Goal: Task Accomplishment & Management: Manage account settings

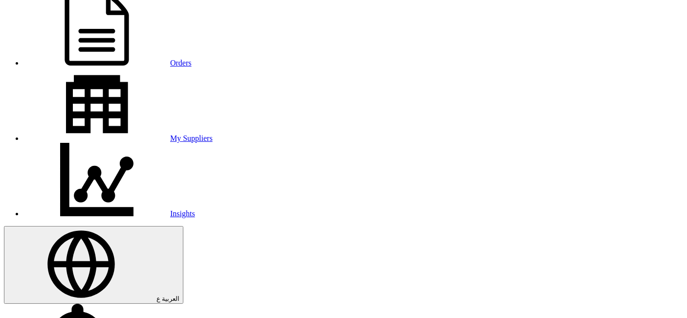
scroll to position [108, 0]
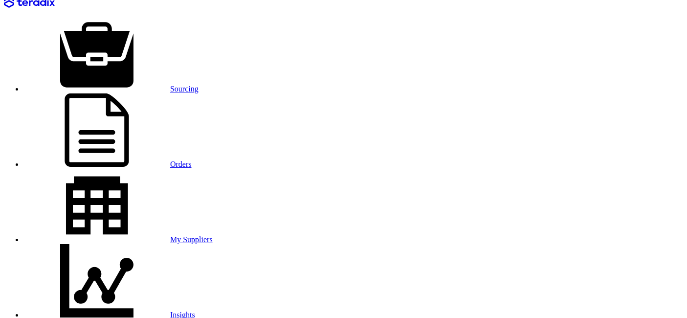
scroll to position [0, 0]
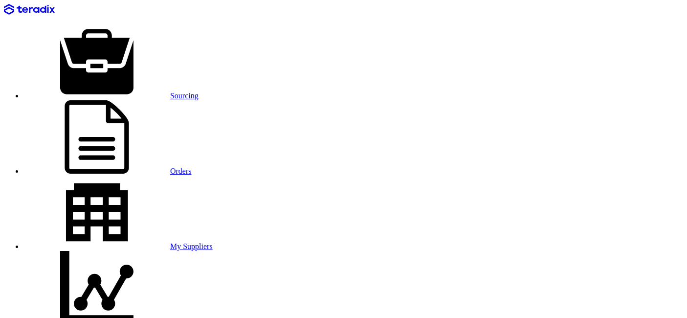
type input "[DATE]"
type input "06"
type input "00"
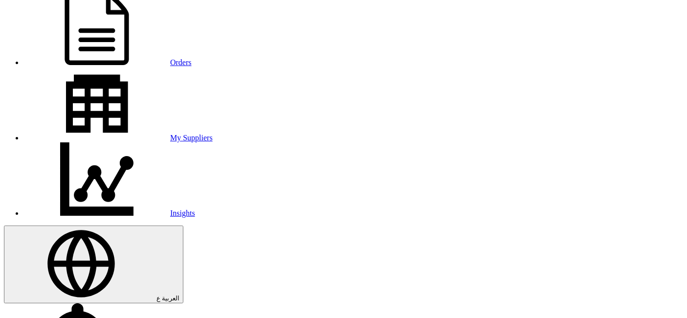
scroll to position [163, 0]
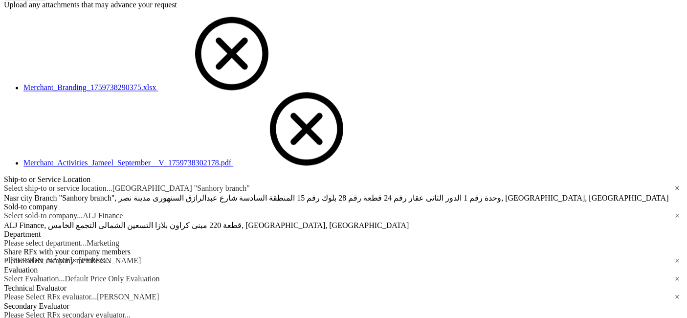
scroll to position [1792, 0]
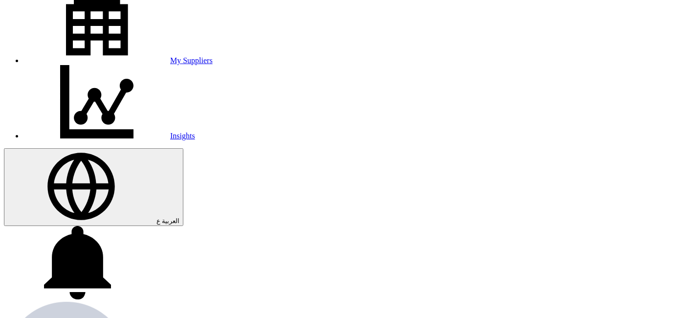
scroll to position [163, 0]
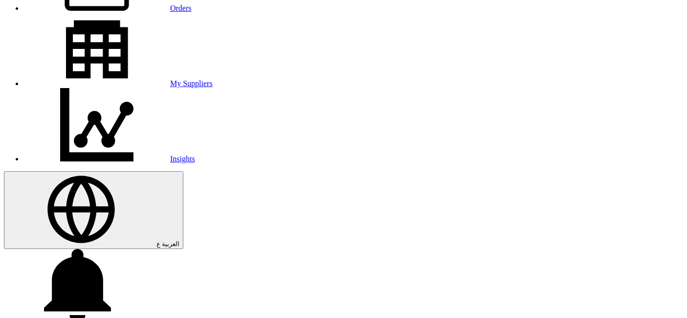
type input "[DATE]"
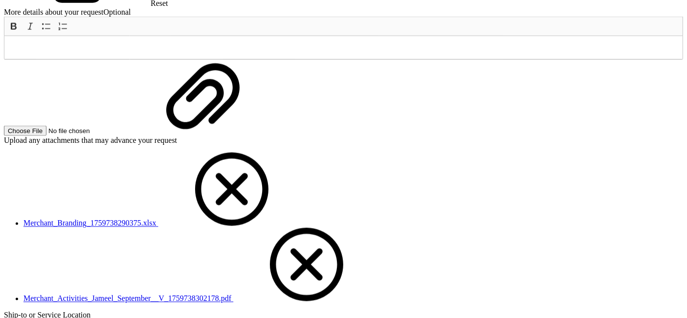
scroll to position [1737, 0]
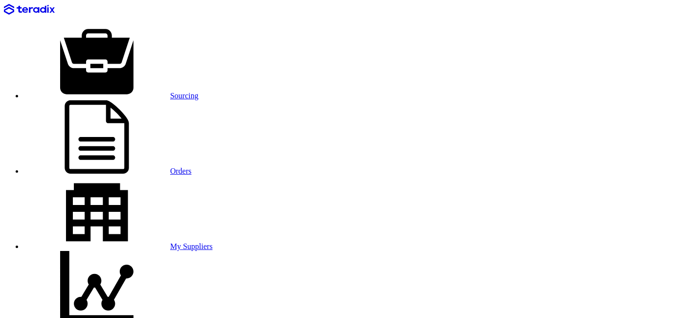
click at [126, 91] on link "Sourcing" at bounding box center [110, 95] width 175 height 8
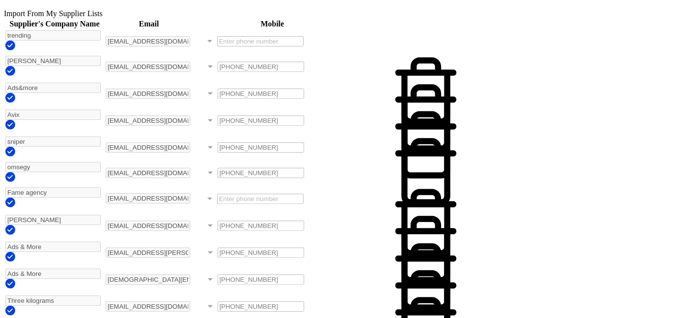
scroll to position [923, 0]
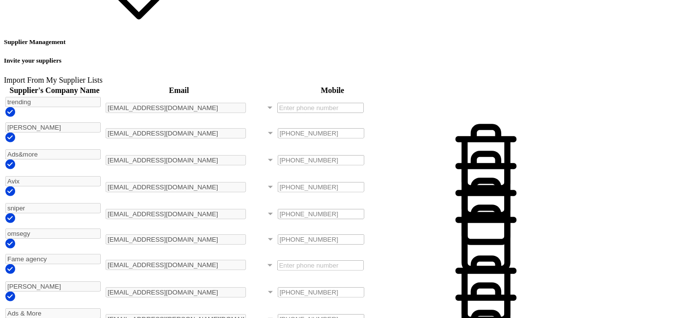
paste input "[EMAIL_ADDRESS][DOMAIN_NAME]"
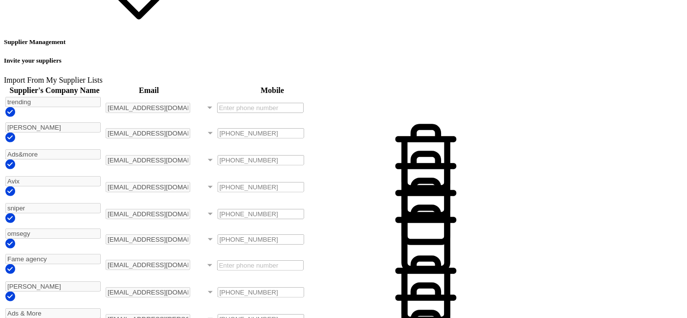
type input "[EMAIL_ADDRESS][DOMAIN_NAME]"
paste input "[PERSON_NAME]"
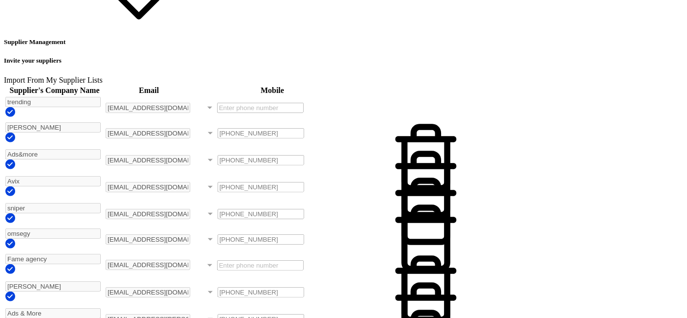
type input "[PERSON_NAME]"
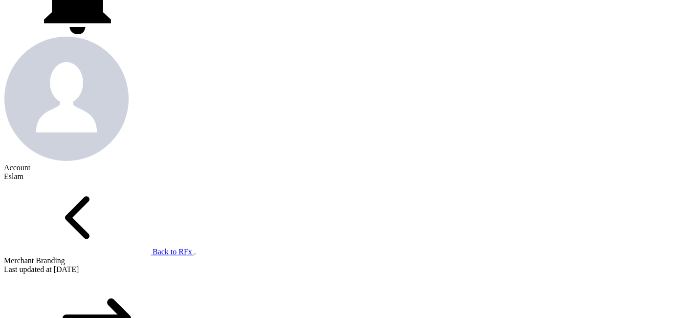
scroll to position [434, 0]
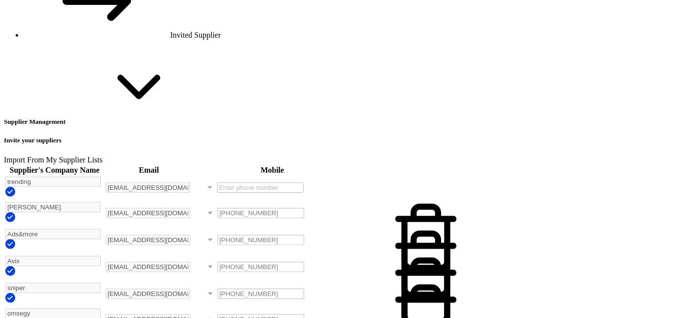
scroll to position [923, 0]
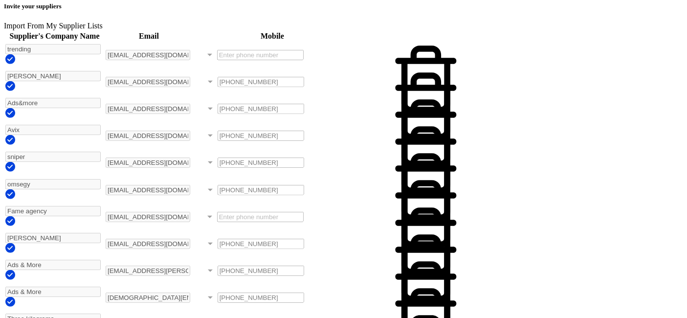
scroll to position [977, 0]
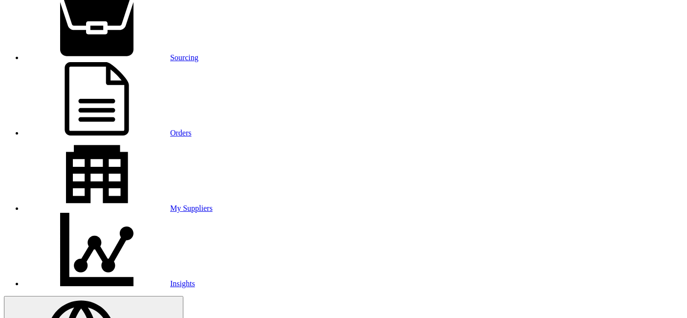
scroll to position [108, 0]
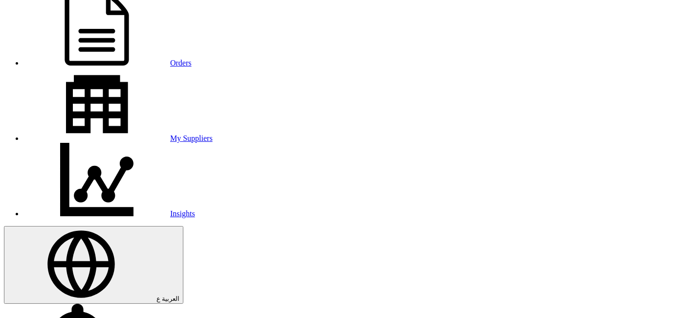
scroll to position [275, 0]
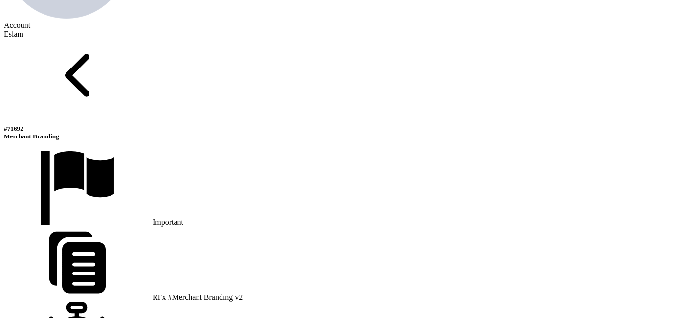
scroll to position [601, 0]
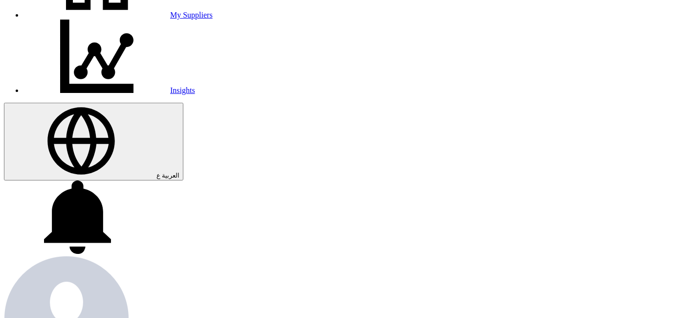
scroll to position [221, 0]
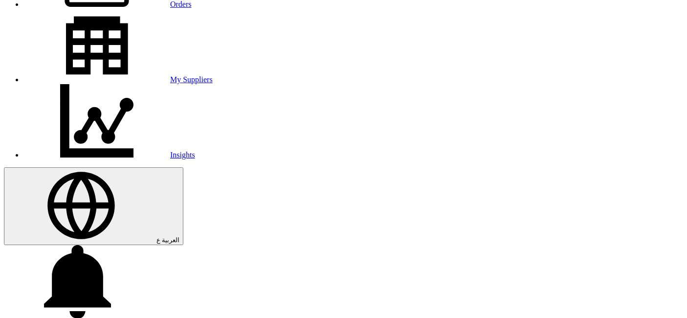
scroll to position [112, 0]
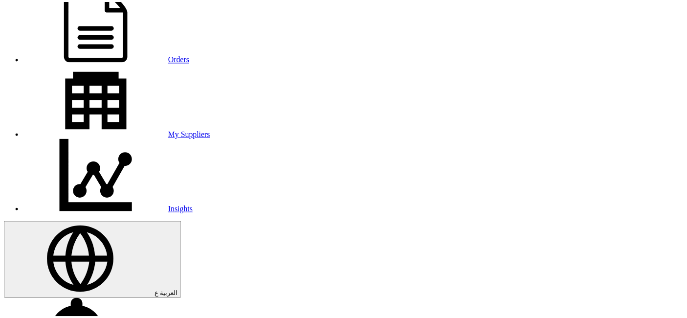
scroll to position [0, 0]
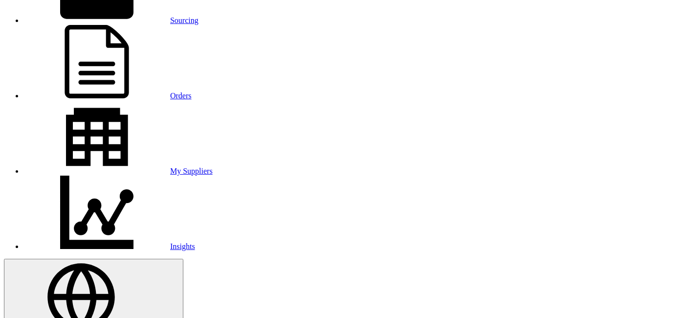
scroll to position [58, 0]
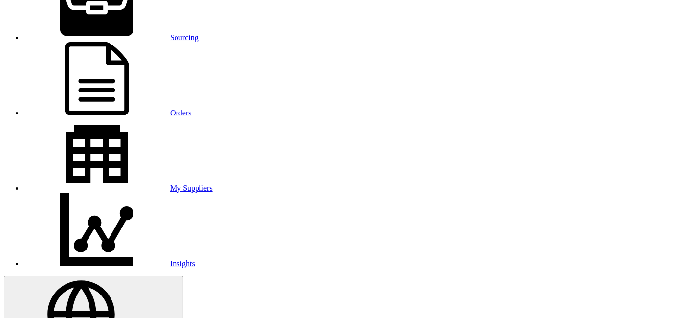
click at [144, 33] on link "Sourcing" at bounding box center [110, 37] width 175 height 8
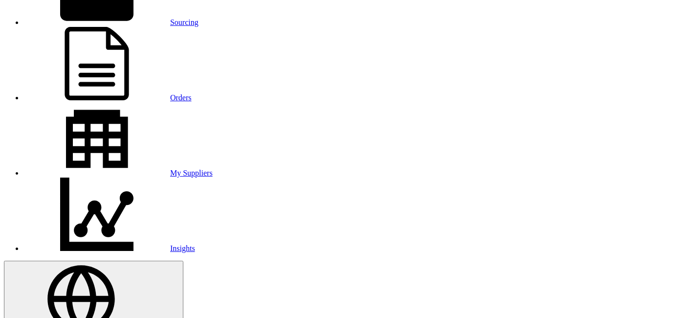
scroll to position [108, 0]
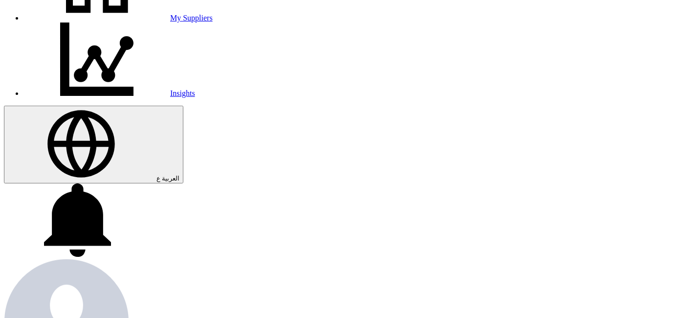
scroll to position [108, 0]
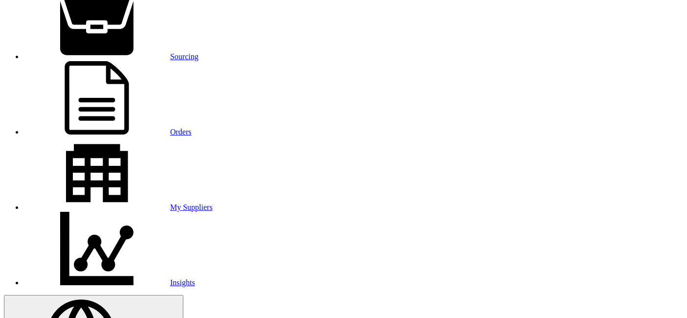
scroll to position [0, 0]
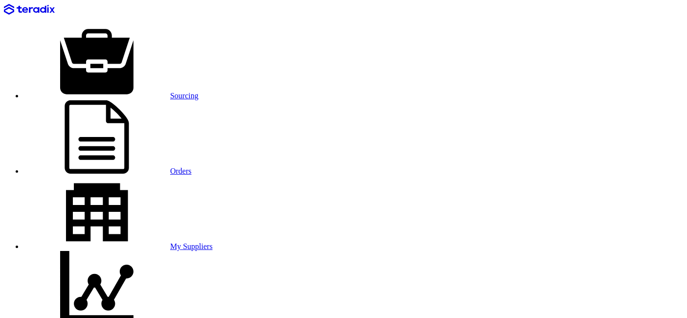
click at [175, 167] on link "Orders" at bounding box center [107, 171] width 168 height 8
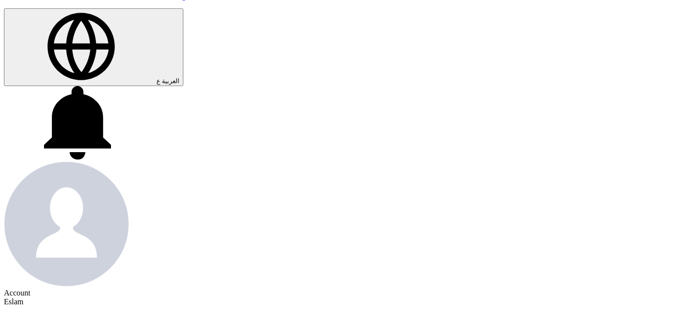
scroll to position [271, 0]
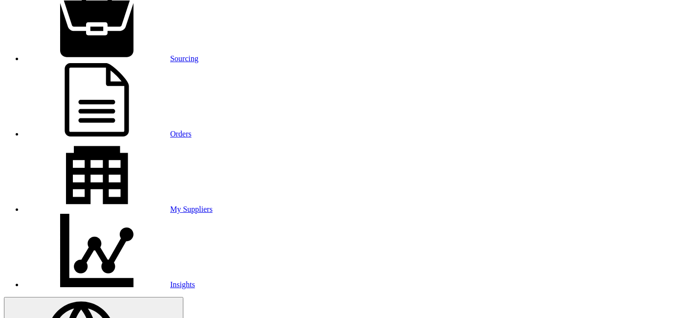
scroll to position [54, 0]
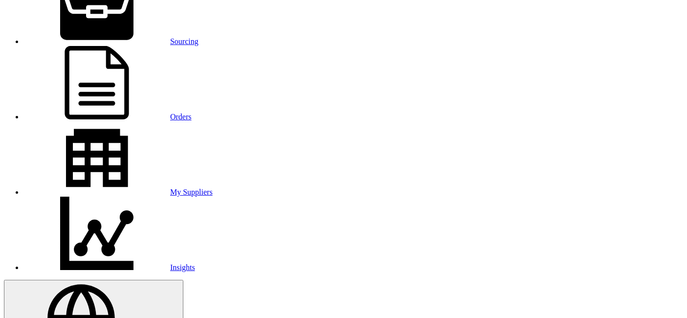
click at [118, 37] on link "Sourcing" at bounding box center [110, 41] width 175 height 8
click at [167, 112] on link "Orders" at bounding box center [107, 116] width 168 height 8
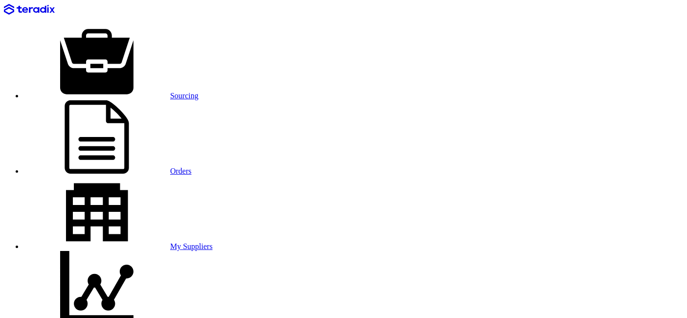
click at [114, 91] on link "Sourcing" at bounding box center [110, 95] width 175 height 8
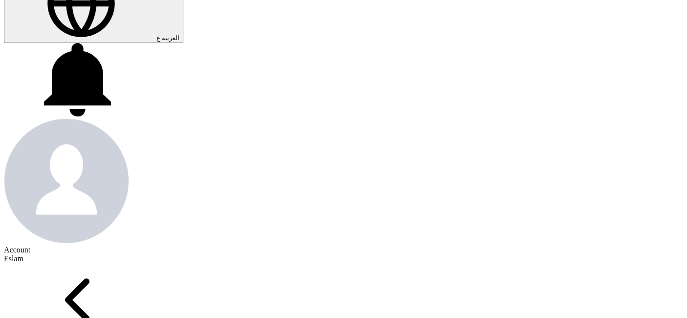
scroll to position [380, 0]
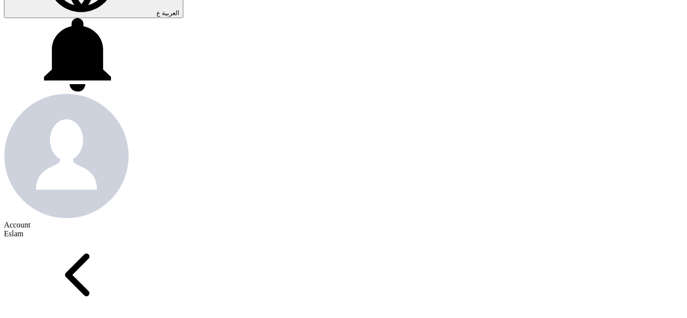
scroll to position [429, 0]
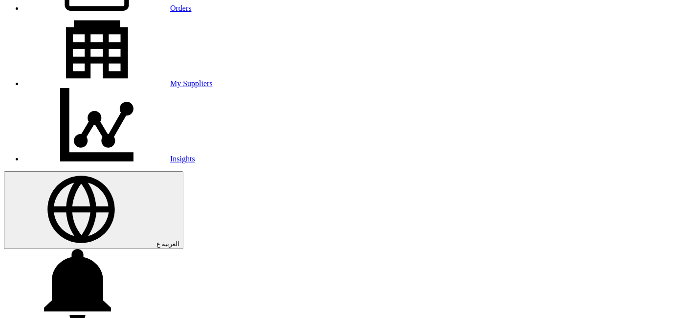
scroll to position [108, 0]
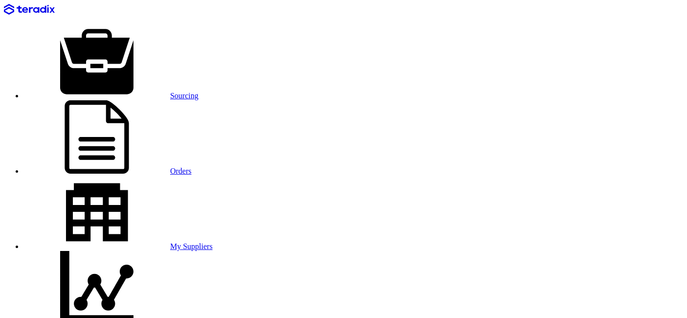
click at [105, 91] on link "Sourcing" at bounding box center [110, 95] width 175 height 8
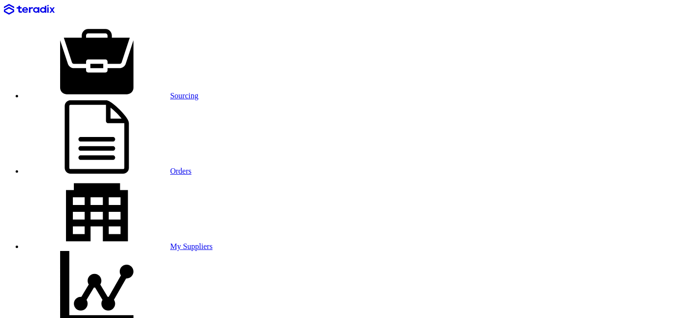
click at [101, 29] on use at bounding box center [96, 61] width 73 height 65
